Goal: Check status: Check status

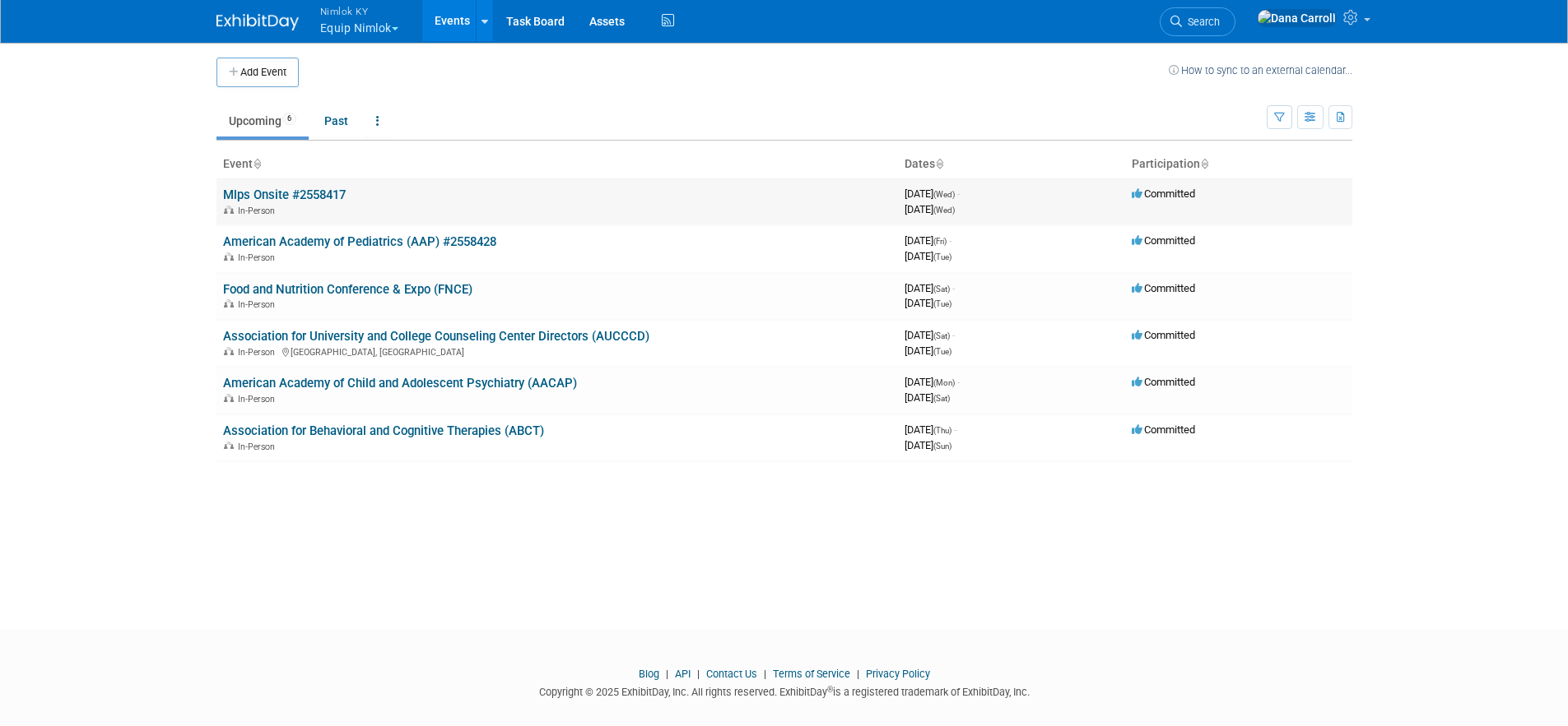
click at [255, 196] on link "Mlps Onsite #2558417" at bounding box center [284, 195] width 122 height 15
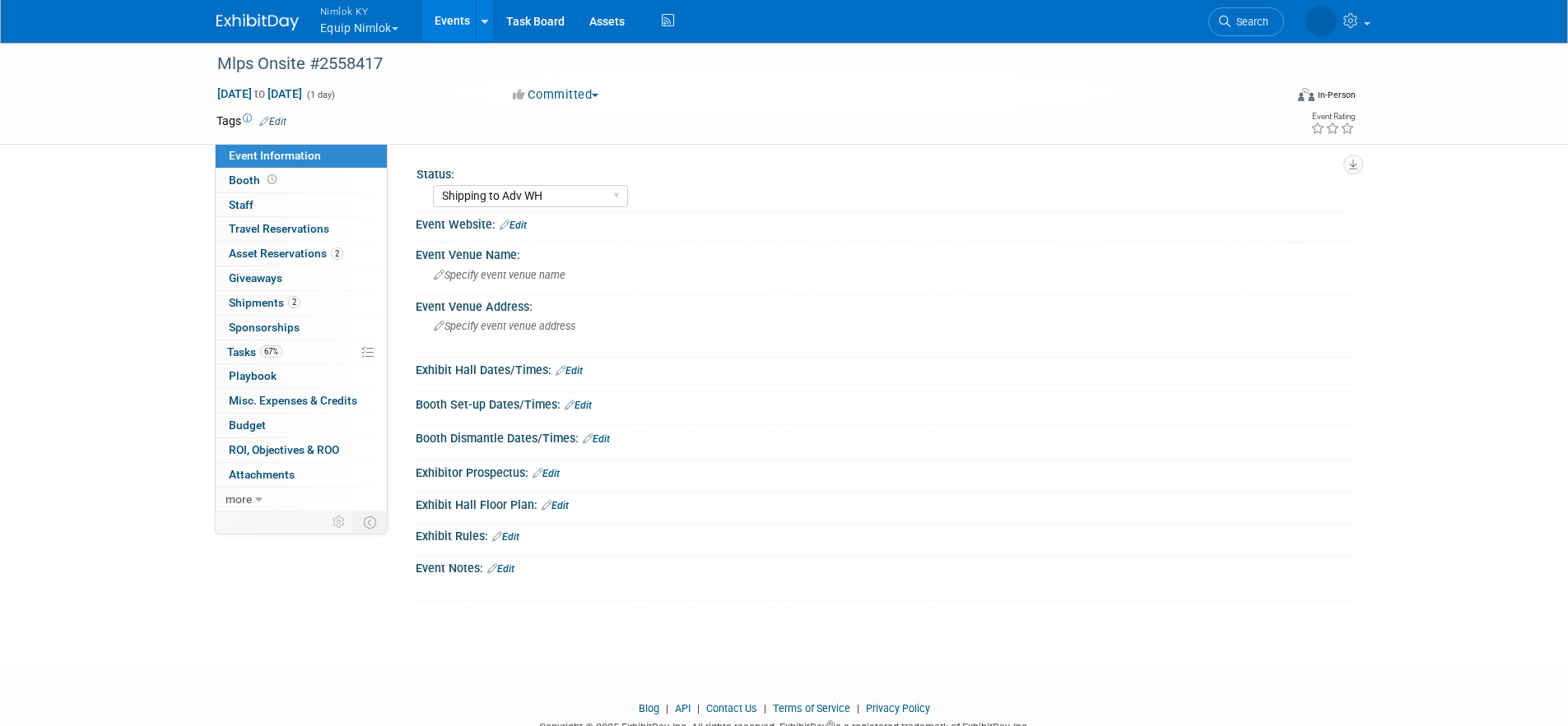
select select "Shipping to Adv WH"
click at [247, 302] on span "Shipments 2" at bounding box center [264, 303] width 72 height 14
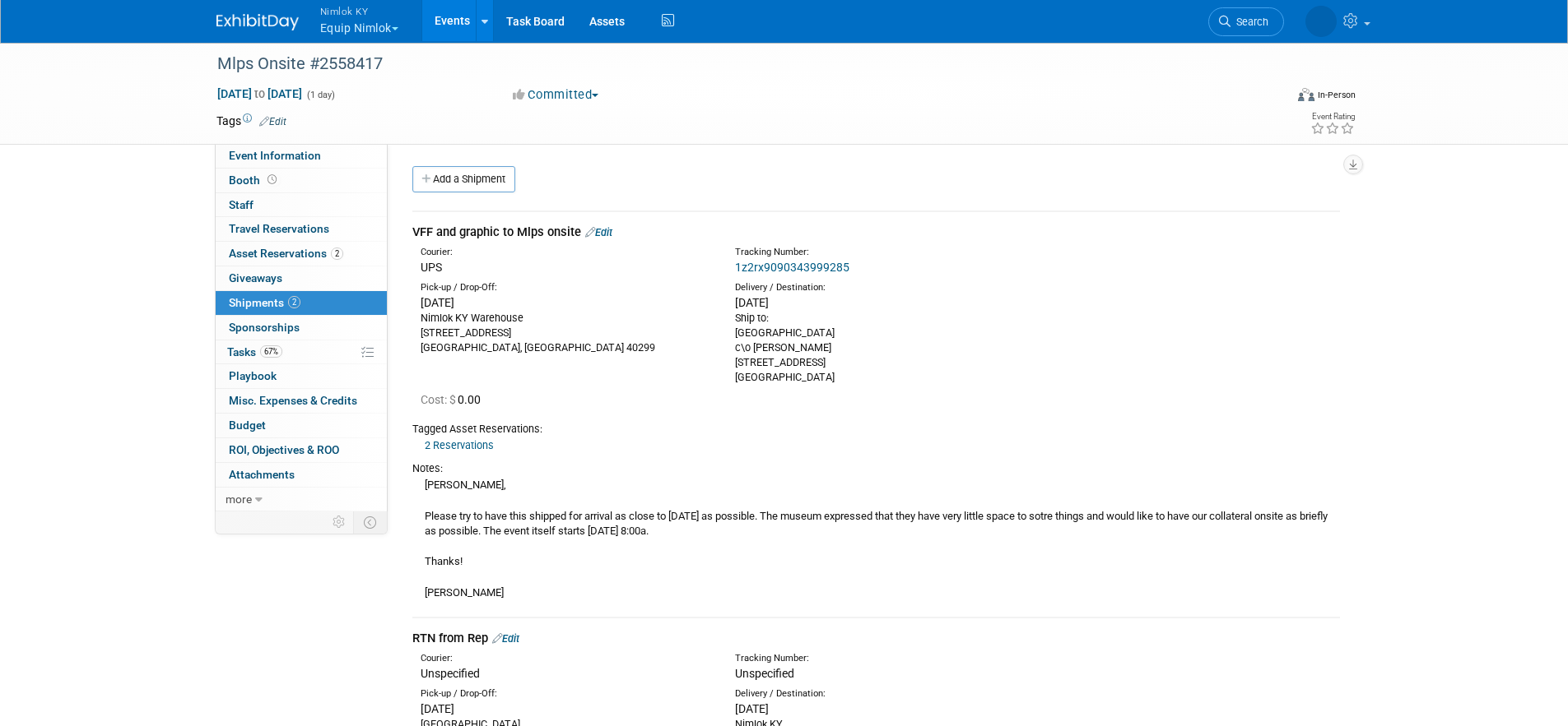
click at [785, 265] on link "1z2rx9090343999285" at bounding box center [792, 267] width 114 height 14
click at [444, 11] on link "Events" at bounding box center [453, 20] width 60 height 41
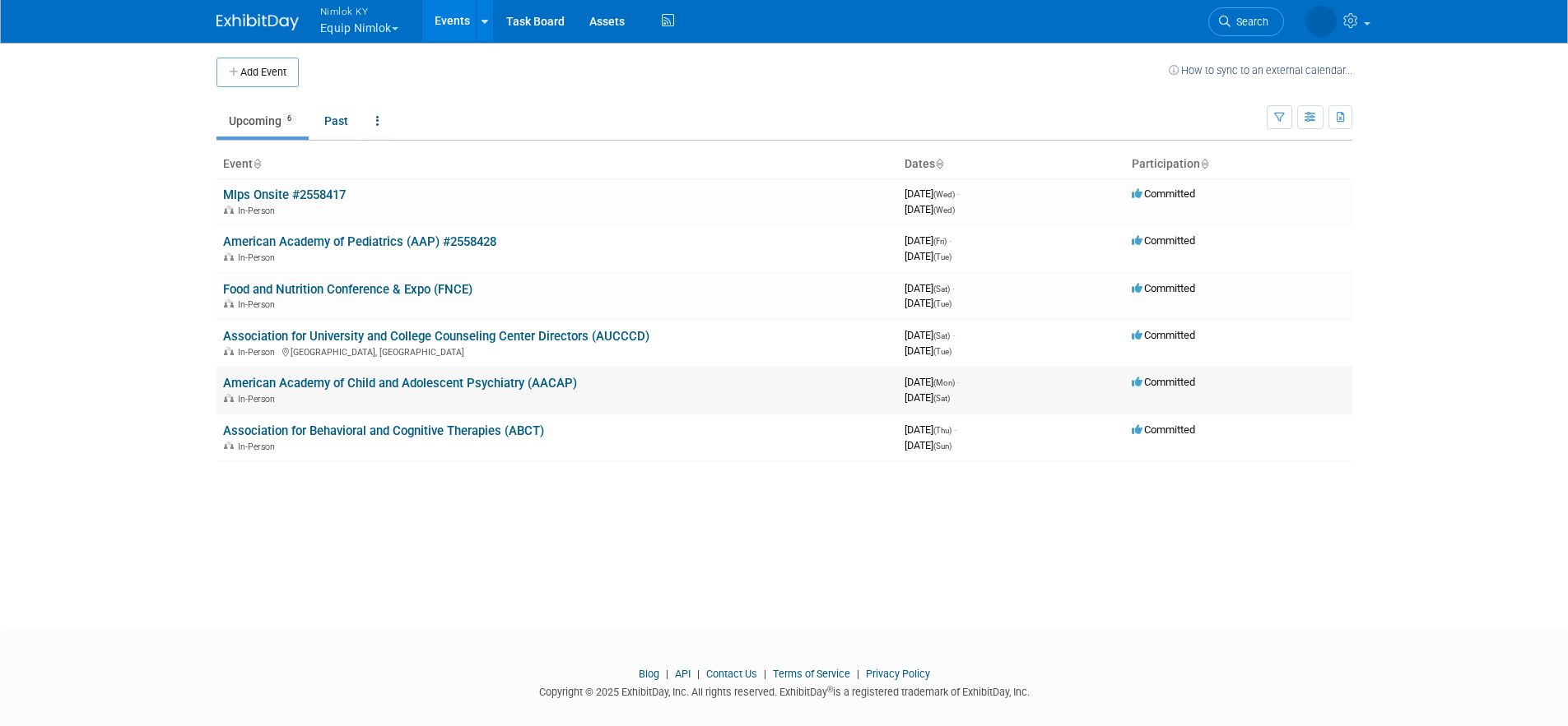
click at [350, 378] on link "American Academy of Child and Adolescent Psychiatry (AACAP)" at bounding box center [400, 383] width 354 height 15
